Goal: Information Seeking & Learning: Learn about a topic

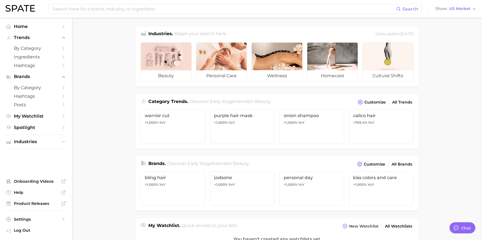
type textarea "x"
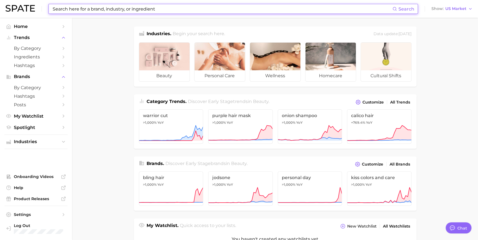
click at [222, 9] on input at bounding box center [222, 8] width 340 height 9
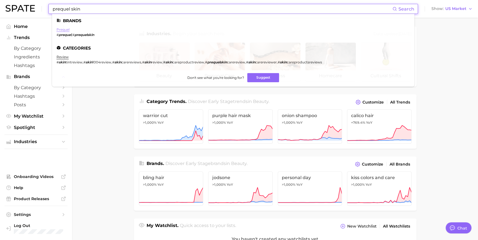
type input "prequel skin"
click at [66, 30] on link "prequel" at bounding box center [63, 29] width 13 height 4
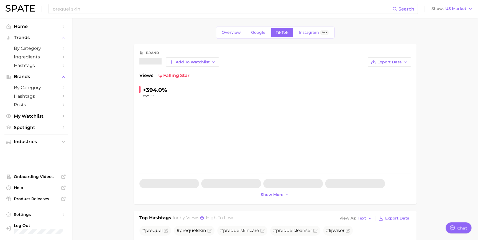
type textarea "x"
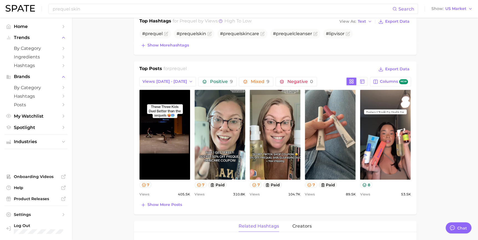
scroll to position [197, 0]
click at [177, 81] on span "Views: [DATE] - [DATE]" at bounding box center [164, 81] width 45 height 5
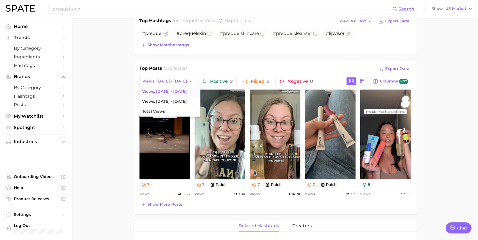
click at [231, 61] on div "Top Posts for prequel Export Data Views: [DATE] - [DATE] Views: [DATE] - [DATE]…" at bounding box center [275, 137] width 283 height 153
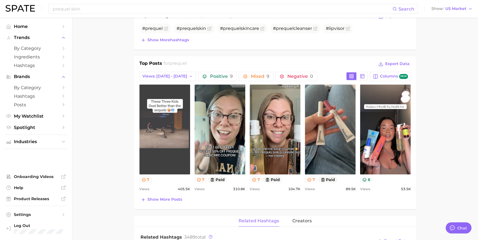
scroll to position [202, 0]
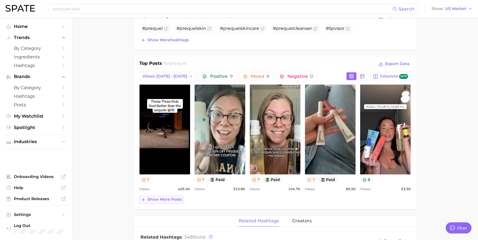
click at [172, 202] on button "Show more posts" at bounding box center [161, 200] width 44 height 8
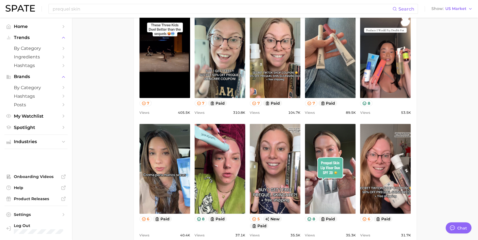
scroll to position [279, 0]
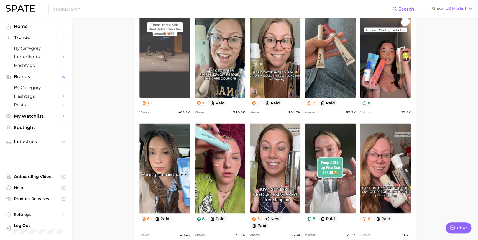
click at [168, 68] on link "view post on TikTok" at bounding box center [164, 53] width 51 height 90
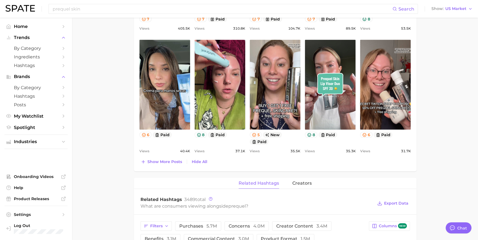
scroll to position [363, 0]
click at [165, 162] on span "Show more posts" at bounding box center [164, 161] width 35 height 5
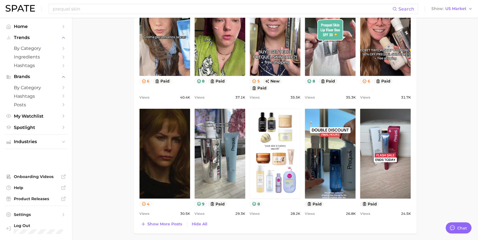
scroll to position [417, 0]
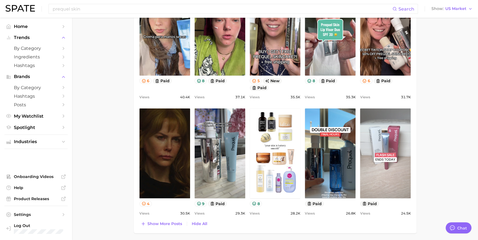
click at [391, 156] on link "view post on TikTok" at bounding box center [385, 153] width 51 height 90
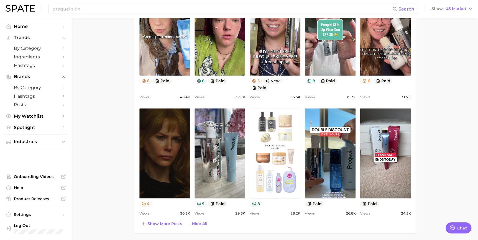
click at [266, 141] on link "view post on TikTok" at bounding box center [275, 153] width 51 height 90
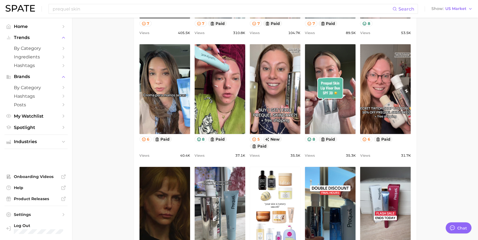
scroll to position [358, 0]
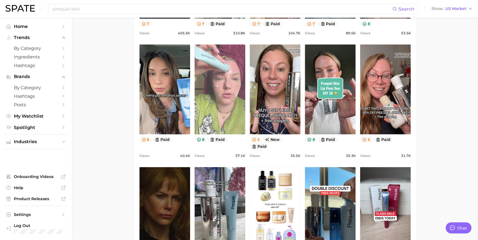
click at [226, 90] on link "view post on TikTok" at bounding box center [220, 89] width 51 height 90
